Goal: Task Accomplishment & Management: Use online tool/utility

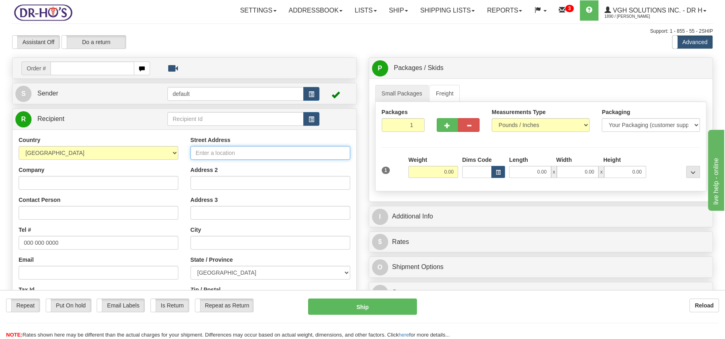
click at [202, 151] on input "Street Address" at bounding box center [270, 153] width 160 height 14
paste input "87 Rue Monfette, Apt 415 Victoriaville Quebec, G6P0B7"
type input "87 Rue Monfette, Apt 415 Victoriaville Quebec, G6P0B7"
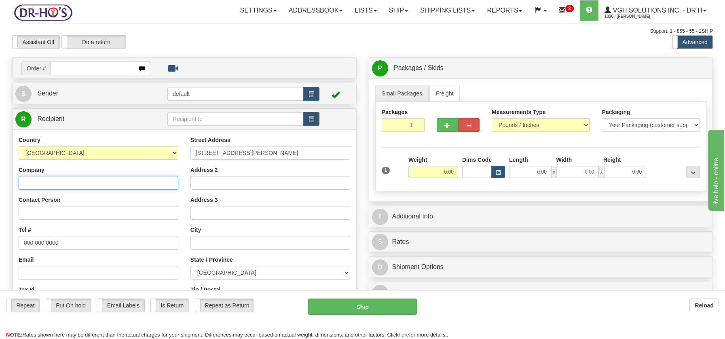
click at [44, 183] on input "Company" at bounding box center [99, 183] width 160 height 14
paste input "Clement Hebert"
type input "Clement Hebert"
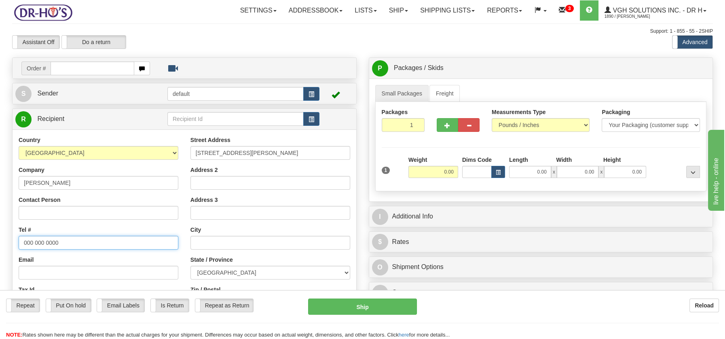
drag, startPoint x: 26, startPoint y: 243, endPoint x: 38, endPoint y: 241, distance: 12.4
click at [42, 241] on input "000 000 0000" at bounding box center [99, 243] width 160 height 14
drag, startPoint x: 23, startPoint y: 242, endPoint x: 73, endPoint y: 239, distance: 49.4
click at [73, 239] on input "000 000 0000" at bounding box center [99, 243] width 160 height 14
paste input "8197581259"
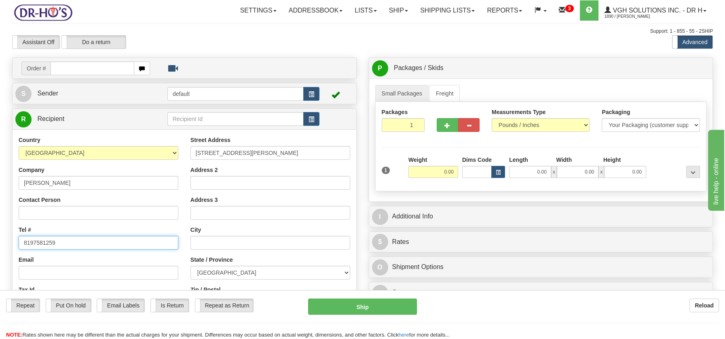
type input "8197581259"
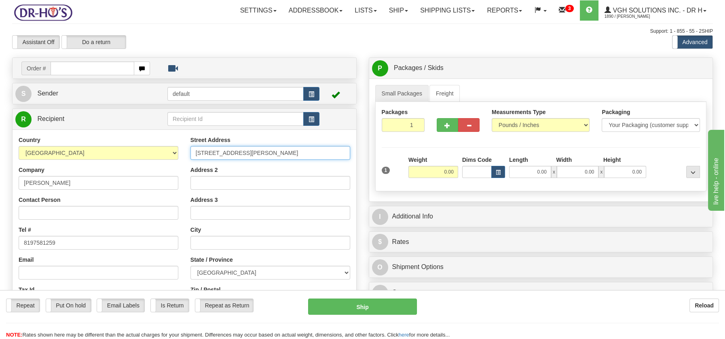
drag, startPoint x: 262, startPoint y: 152, endPoint x: 339, endPoint y: 151, distance: 76.8
click at [339, 151] on input "87 Rue Monfette, Apt 415 Victoriaville Quebec, G6P0B7" at bounding box center [270, 153] width 160 height 14
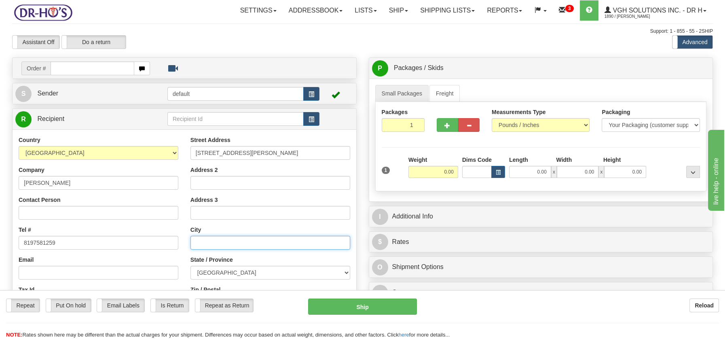
click at [228, 246] on input "text" at bounding box center [270, 243] width 160 height 14
paste input "Victoriaville Quebec, G6P0B7"
drag, startPoint x: 249, startPoint y: 245, endPoint x: 287, endPoint y: 243, distance: 37.7
click at [287, 243] on input "Victoriaville Quebec, G6P0B7" at bounding box center [270, 243] width 160 height 14
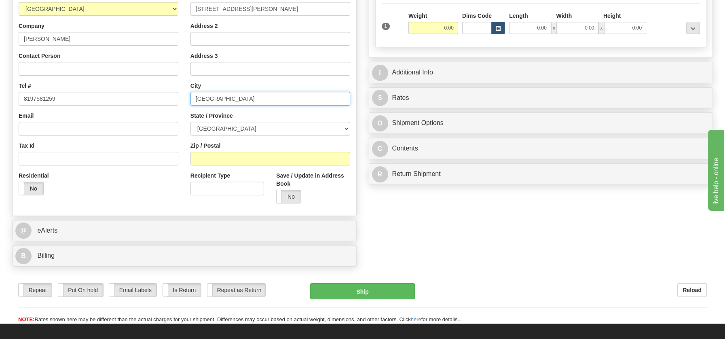
scroll to position [181, 0]
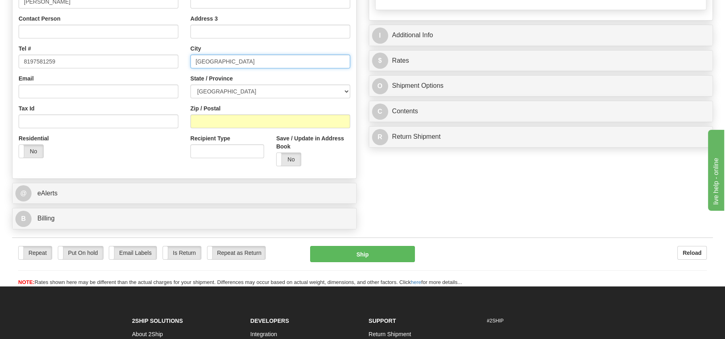
type input "Victoriaville Quebec, G6P0B7"
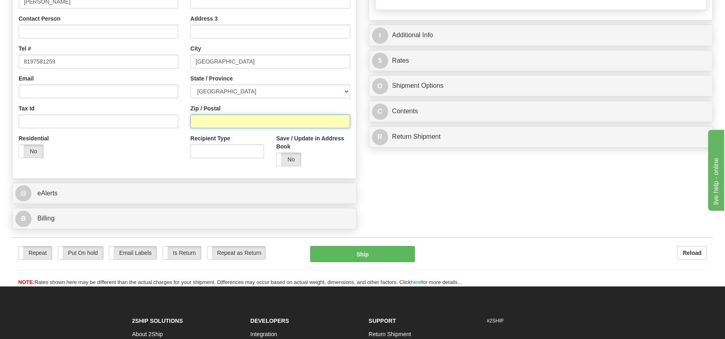
click at [218, 120] on input "Zip / Postal" at bounding box center [270, 121] width 160 height 14
paste input "G6P0B7"
type input "G6P0B7"
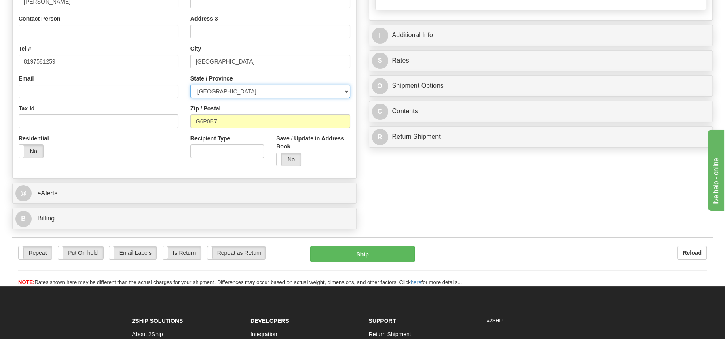
click at [345, 90] on select "[GEOGRAPHIC_DATA] [GEOGRAPHIC_DATA] [GEOGRAPHIC_DATA] [GEOGRAPHIC_DATA] [GEOGRA…" at bounding box center [270, 92] width 160 height 14
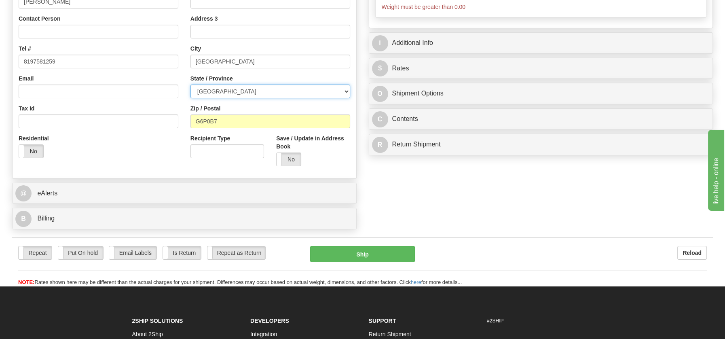
select select "QC"
click at [190, 85] on select "[GEOGRAPHIC_DATA] [GEOGRAPHIC_DATA] [GEOGRAPHIC_DATA] [GEOGRAPHIC_DATA] [GEOGRA…" at bounding box center [270, 92] width 160 height 14
drag, startPoint x: 224, startPoint y: 60, endPoint x: 283, endPoint y: 59, distance: 58.6
click at [283, 59] on input "Victoriaville Quebec, G6P0B7" at bounding box center [270, 62] width 160 height 14
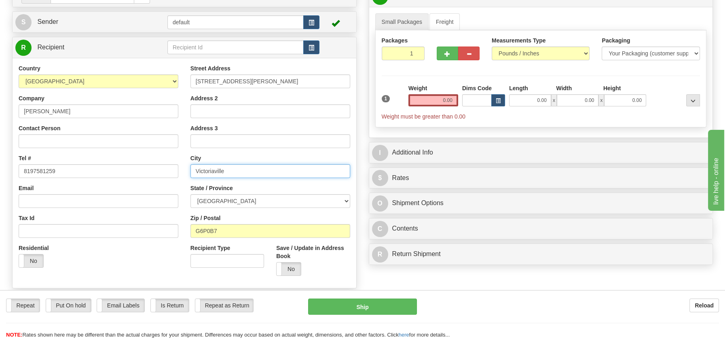
scroll to position [70, 0]
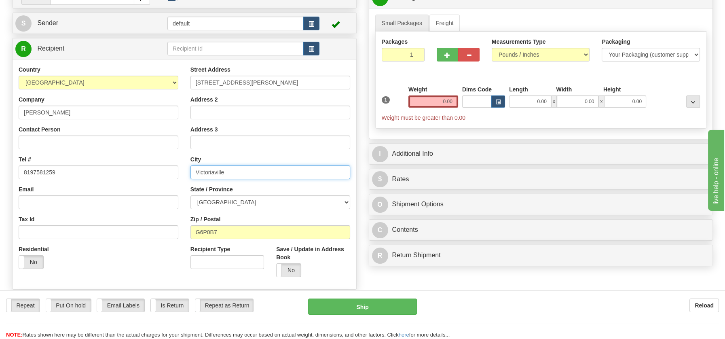
type input "Victoriaville"
drag, startPoint x: 262, startPoint y: 82, endPoint x: 333, endPoint y: 81, distance: 70.8
click at [333, 81] on input "87 Rue Monfette, Apt 415 Victoriaville Quebec, G6P0B7" at bounding box center [270, 83] width 160 height 14
type input "87 Rue Monfette, Apt 415"
drag, startPoint x: 433, startPoint y: 102, endPoint x: 493, endPoint y: 105, distance: 60.7
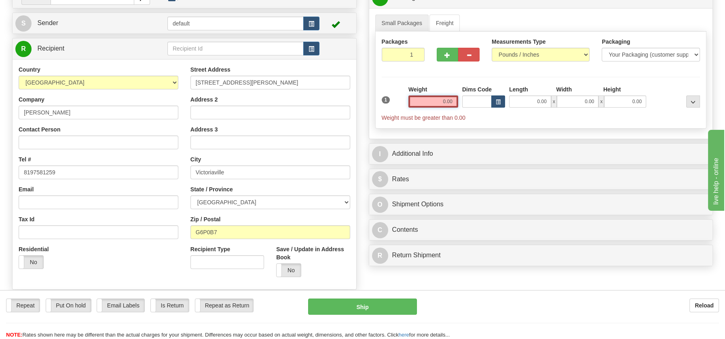
click at [493, 105] on div "1 Weight 0.00 Dims Code 0.00" at bounding box center [541, 103] width 323 height 36
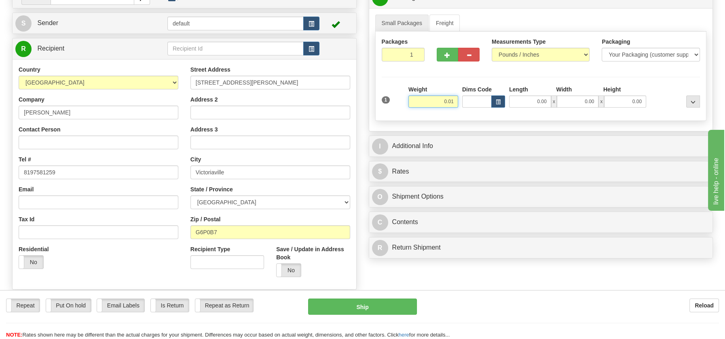
type input "0.01"
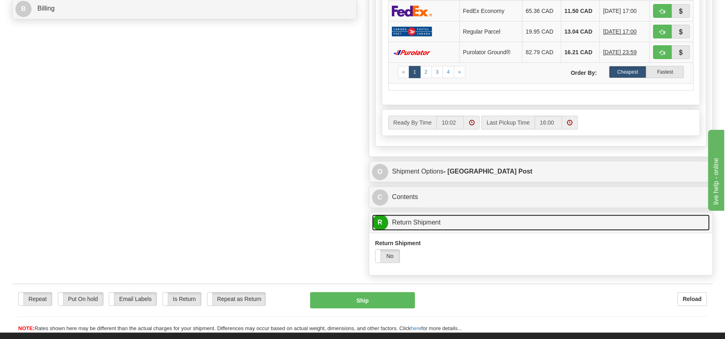
scroll to position [391, 0]
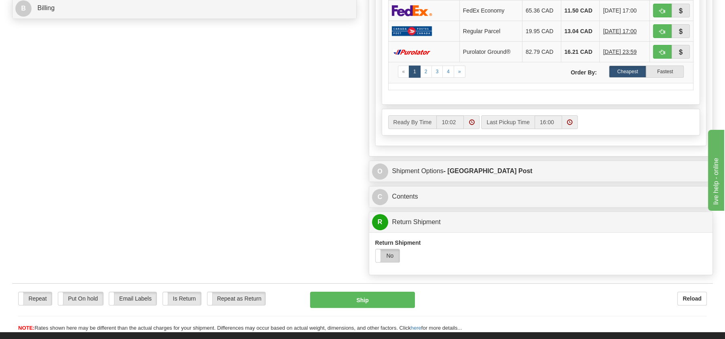
click at [395, 255] on label "No" at bounding box center [388, 255] width 24 height 13
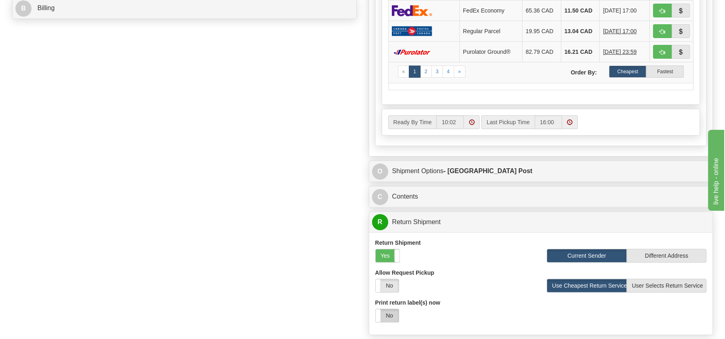
click at [389, 311] on label "No" at bounding box center [387, 315] width 23 height 13
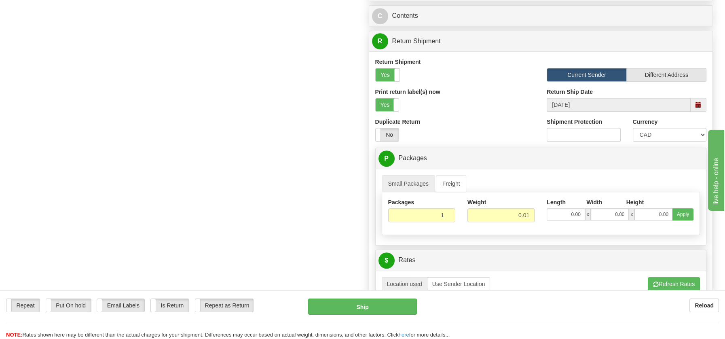
scroll to position [643, 0]
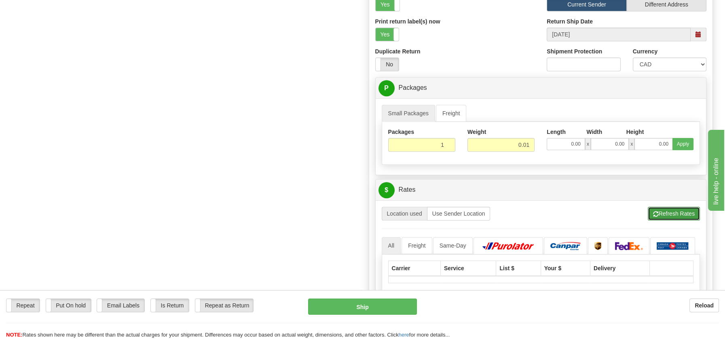
click at [686, 210] on button "Refresh Rates" at bounding box center [674, 214] width 52 height 14
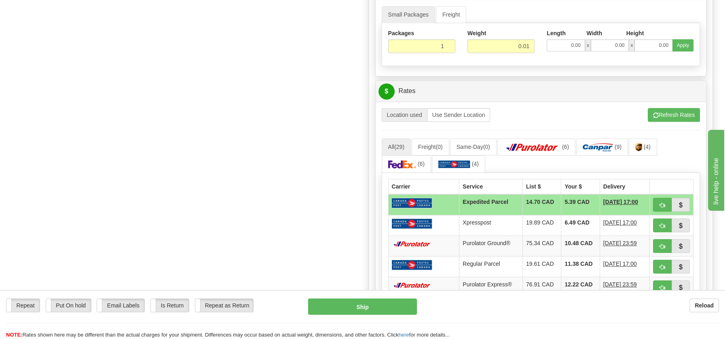
scroll to position [817, 0]
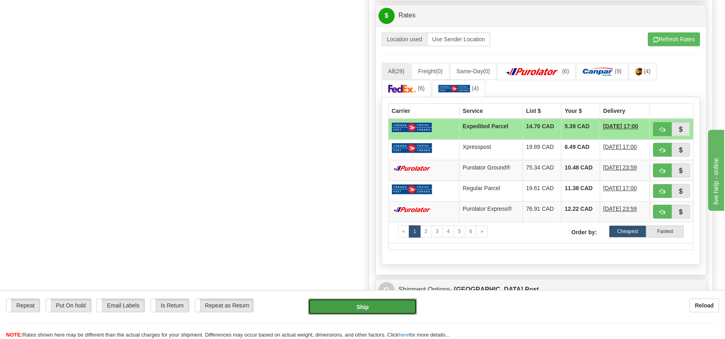
click at [363, 308] on button "Ship" at bounding box center [362, 306] width 109 height 16
type input "DOM.EP"
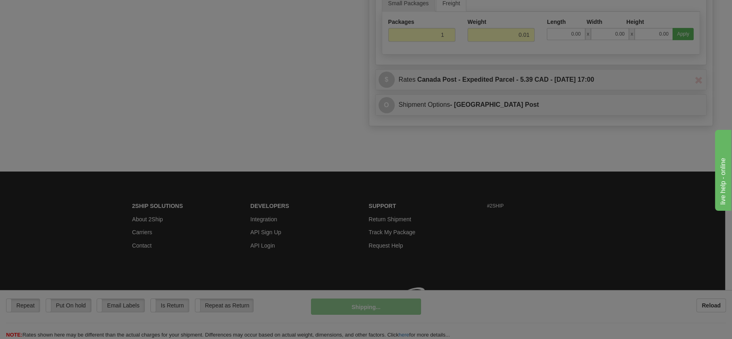
scroll to position [466, 0]
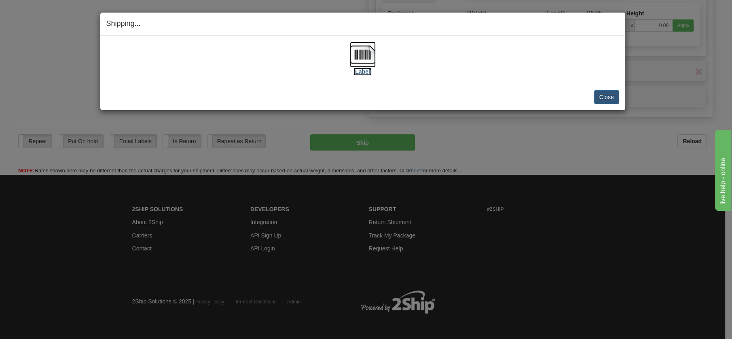
click at [358, 50] on img at bounding box center [363, 55] width 26 height 26
click at [602, 99] on button "Close" at bounding box center [606, 97] width 25 height 14
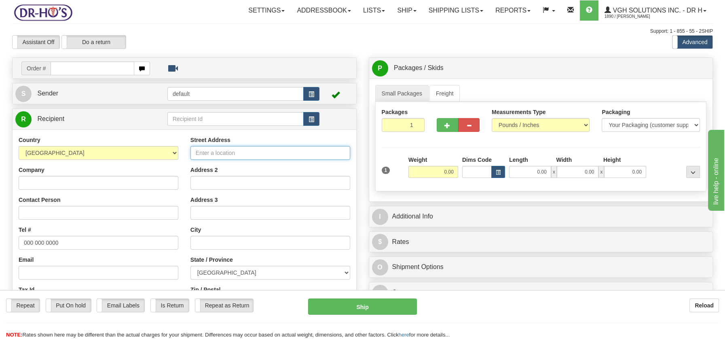
click at [225, 152] on input "Street Address" at bounding box center [270, 153] width 160 height 14
paste input "[STREET_ADDRESS]"
type input "[STREET_ADDRESS]"
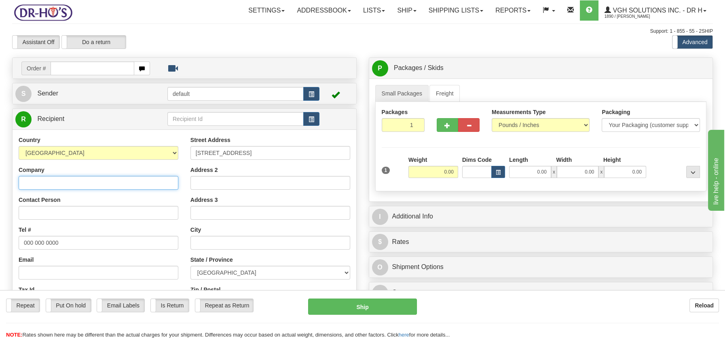
click at [27, 176] on input "Company" at bounding box center [99, 183] width 160 height 14
paste input "[PERSON_NAME]"
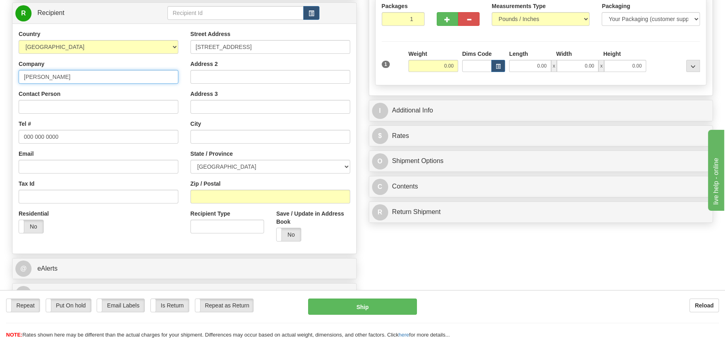
scroll to position [117, 0]
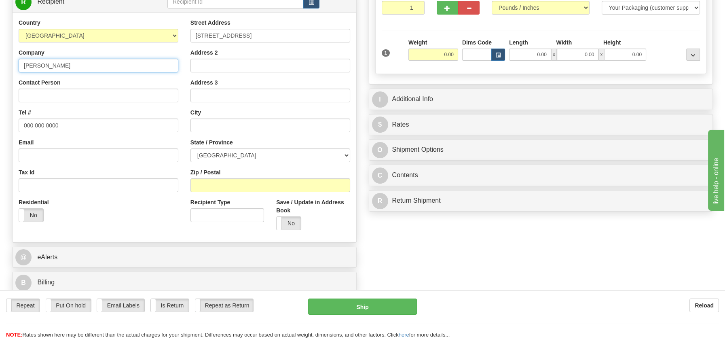
type input "[PERSON_NAME]"
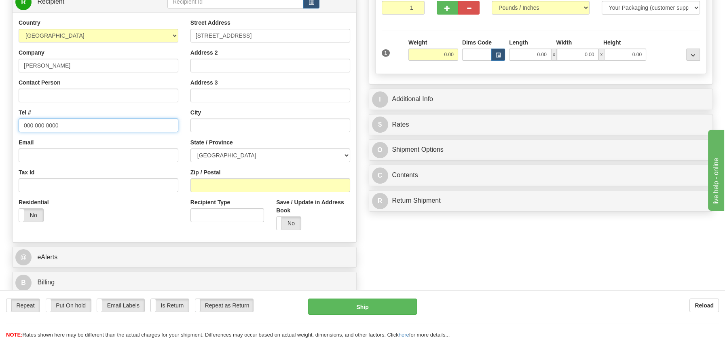
drag, startPoint x: 21, startPoint y: 127, endPoint x: 65, endPoint y: 123, distance: 44.3
click at [65, 123] on input "000 000 0000" at bounding box center [99, 125] width 160 height 14
paste input "819880114"
type input "8198801140"
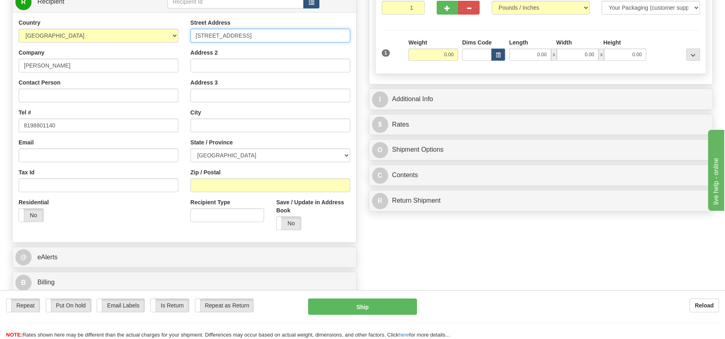
drag, startPoint x: 237, startPoint y: 35, endPoint x: 302, endPoint y: 32, distance: 65.2
click at [302, 32] on input "[STREET_ADDRESS]" at bounding box center [270, 36] width 160 height 14
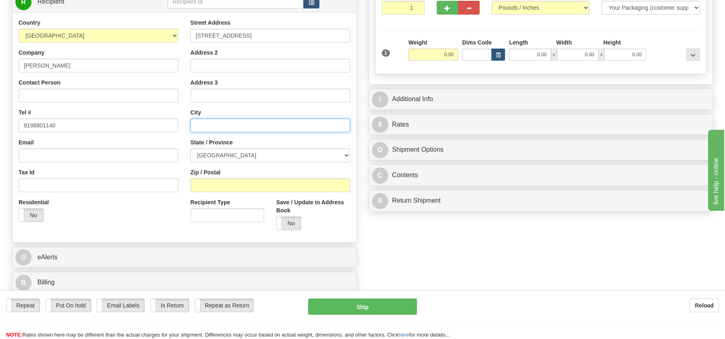
click at [218, 120] on input "text" at bounding box center [270, 125] width 160 height 14
paste input "Villeroy, QC G0S 3K0"
drag, startPoint x: 227, startPoint y: 126, endPoint x: 252, endPoint y: 124, distance: 24.3
click at [252, 124] on input "Villeroy, QC G0S 3K0" at bounding box center [270, 125] width 160 height 14
type input "Villeroy, QC G0S 3K0"
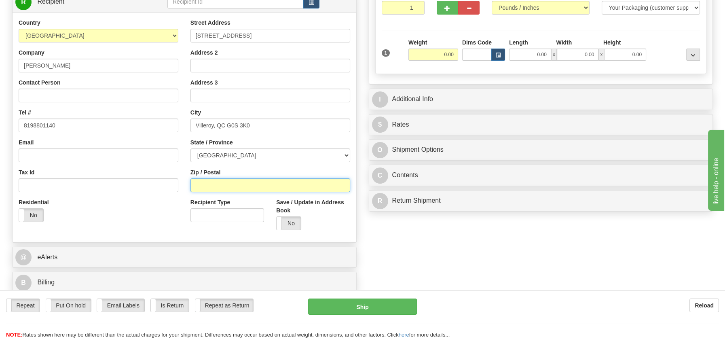
click at [193, 183] on input "Zip / Postal" at bounding box center [270, 185] width 160 height 14
paste input "G0S 3K0"
type input "G0S 3K0"
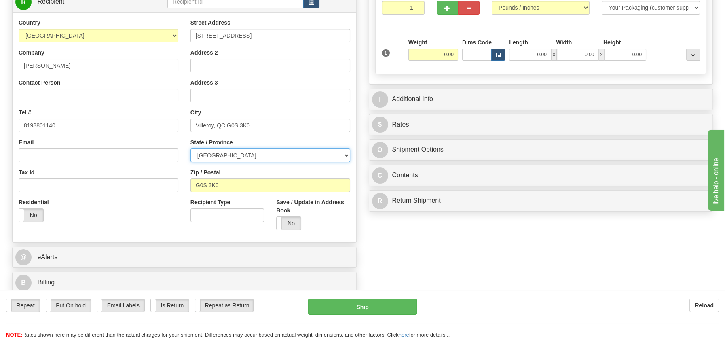
drag, startPoint x: 346, startPoint y: 154, endPoint x: 336, endPoint y: 152, distance: 10.2
click at [346, 153] on select "[GEOGRAPHIC_DATA] [GEOGRAPHIC_DATA] [GEOGRAPHIC_DATA] [GEOGRAPHIC_DATA] [GEOGRA…" at bounding box center [270, 155] width 160 height 14
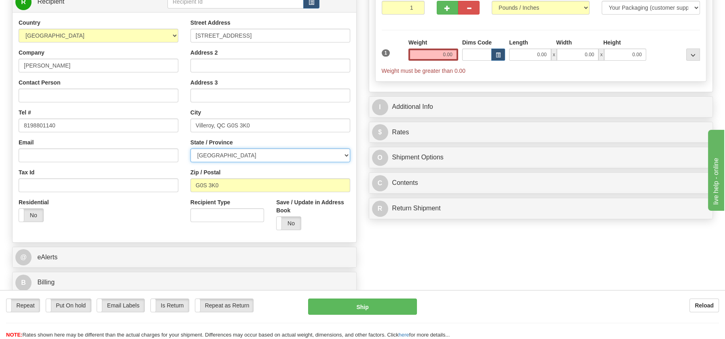
select select "QC"
click at [190, 148] on select "[GEOGRAPHIC_DATA] [GEOGRAPHIC_DATA] [GEOGRAPHIC_DATA] [GEOGRAPHIC_DATA] [GEOGRA…" at bounding box center [270, 155] width 160 height 14
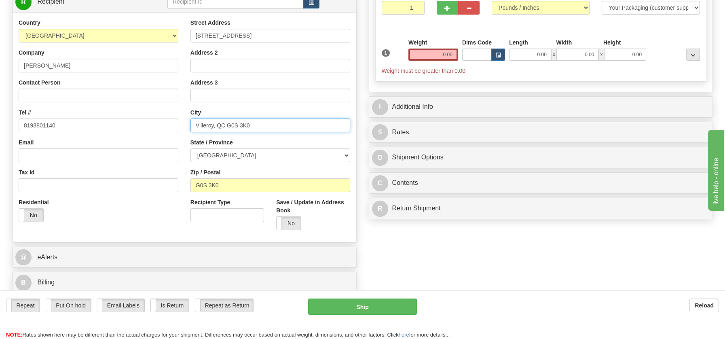
drag, startPoint x: 217, startPoint y: 125, endPoint x: 258, endPoint y: 123, distance: 40.5
click at [258, 123] on input "Villeroy, QC G0S 3K0" at bounding box center [270, 125] width 160 height 14
type input "[PERSON_NAME],"
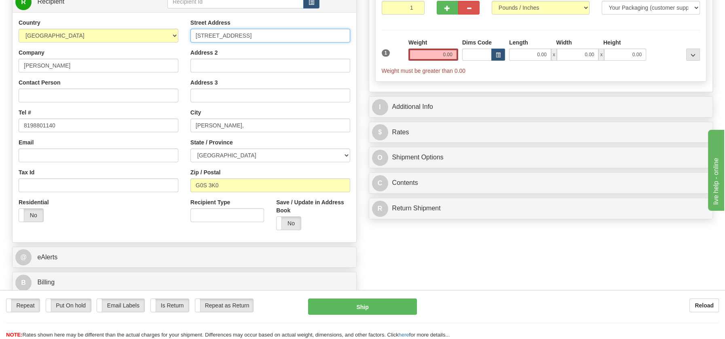
drag, startPoint x: 237, startPoint y: 35, endPoint x: 335, endPoint y: 33, distance: 97.5
click at [335, 33] on input "[STREET_ADDRESS]" at bounding box center [270, 36] width 160 height 14
type input "755 16e Rang E"
drag, startPoint x: 440, startPoint y: 53, endPoint x: 475, endPoint y: 51, distance: 35.2
click at [475, 51] on div "1 Weight 0.00 Dims Code 0.00" at bounding box center [541, 56] width 323 height 36
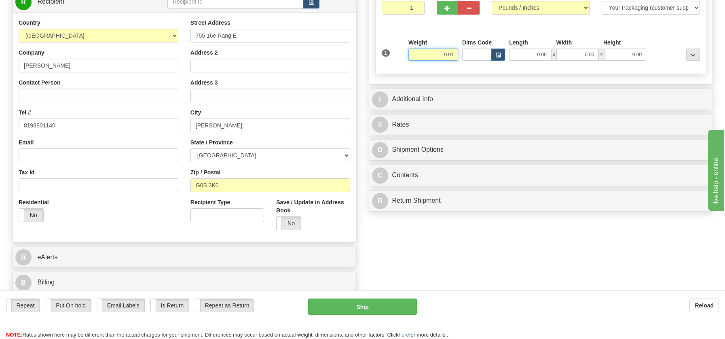
type input "0.01"
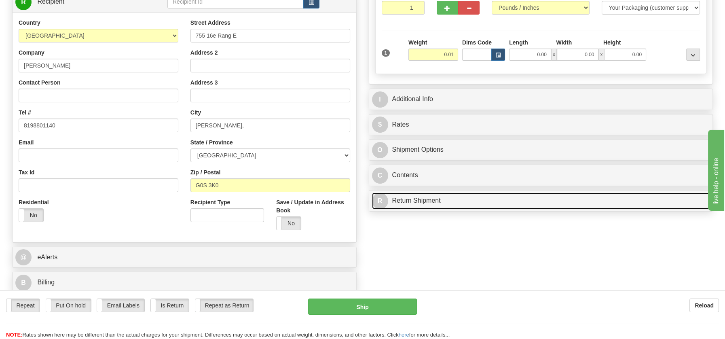
click at [419, 199] on link "R Return Shipment" at bounding box center [541, 200] width 338 height 17
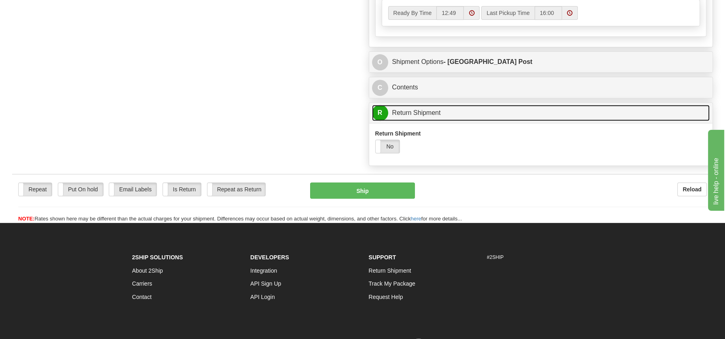
scroll to position [510, 0]
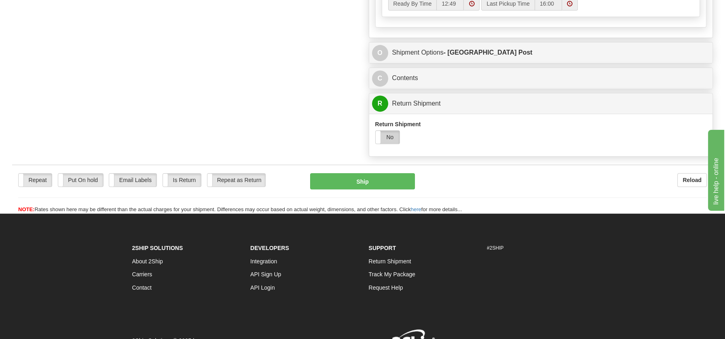
click at [393, 138] on label "No" at bounding box center [388, 137] width 24 height 13
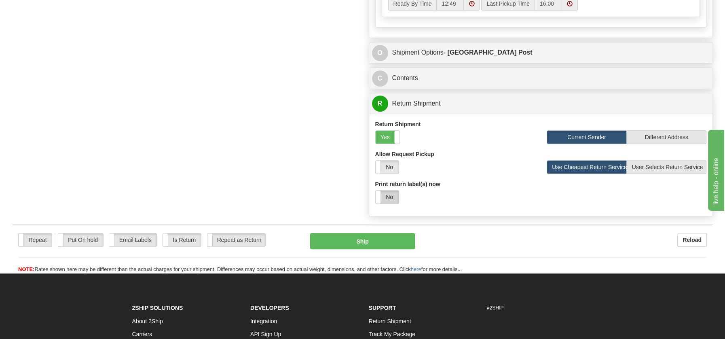
click at [394, 197] on label "No" at bounding box center [387, 196] width 23 height 13
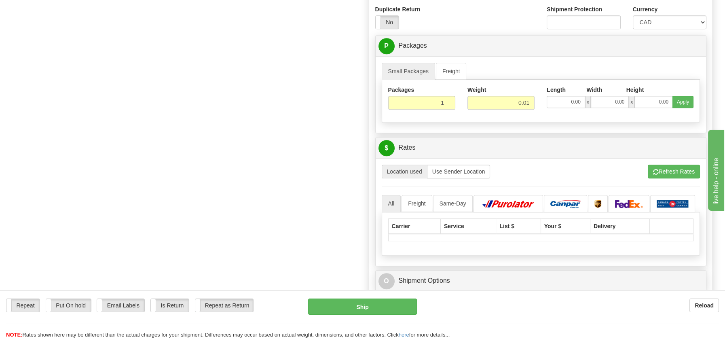
scroll to position [690, 0]
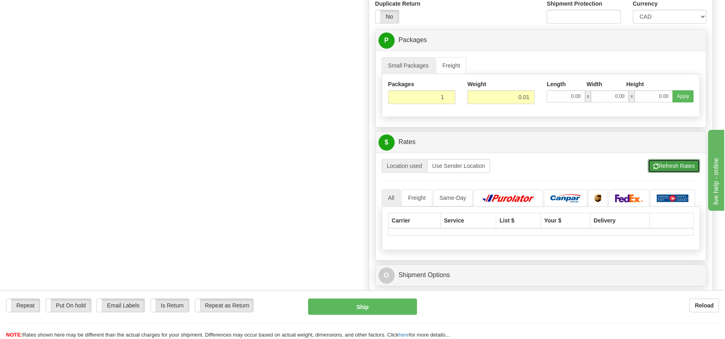
click at [681, 163] on button "Refresh Rates" at bounding box center [674, 166] width 52 height 14
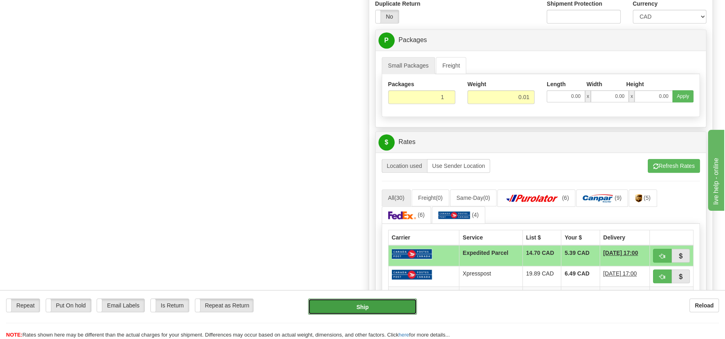
click at [368, 309] on button "Ship" at bounding box center [362, 306] width 109 height 16
type input "DOM.EP"
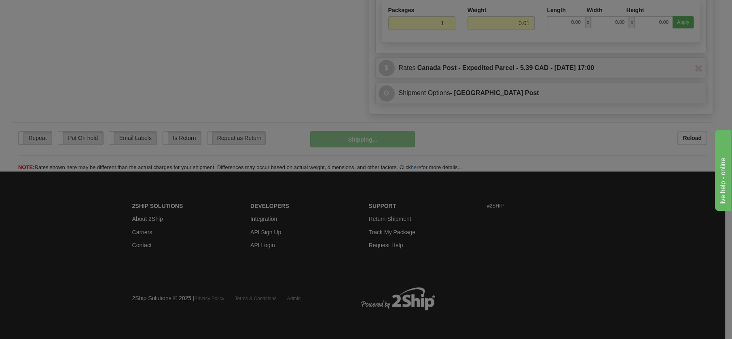
scroll to position [396, 0]
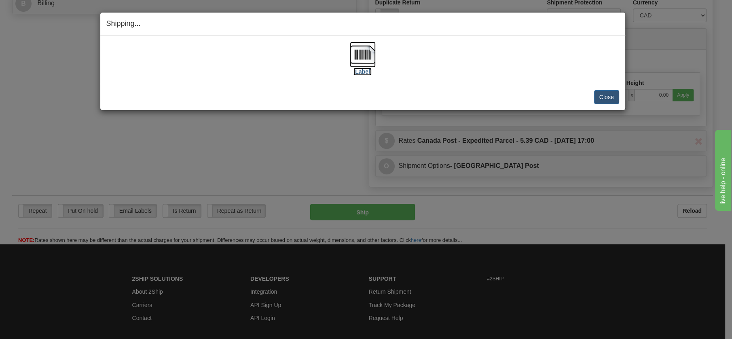
click at [365, 55] on img at bounding box center [363, 55] width 26 height 26
click at [604, 96] on button "Close" at bounding box center [606, 97] width 25 height 14
